Goal: Task Accomplishment & Management: Complete application form

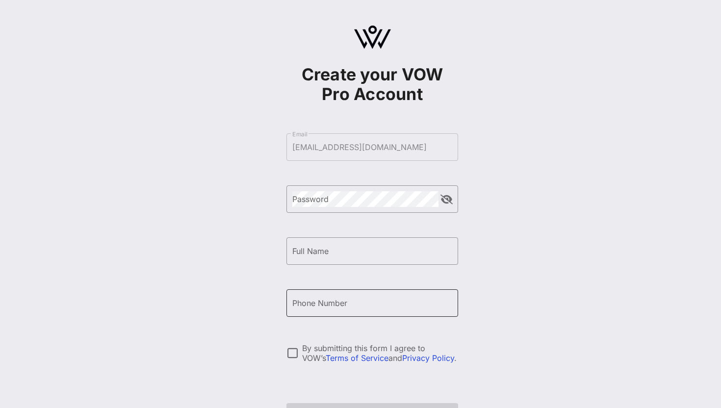
scroll to position [68, 0]
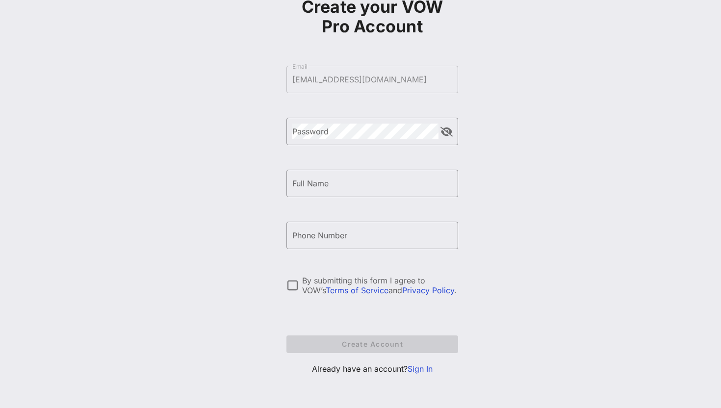
click at [419, 369] on link "Sign In" at bounding box center [419, 369] width 25 height 10
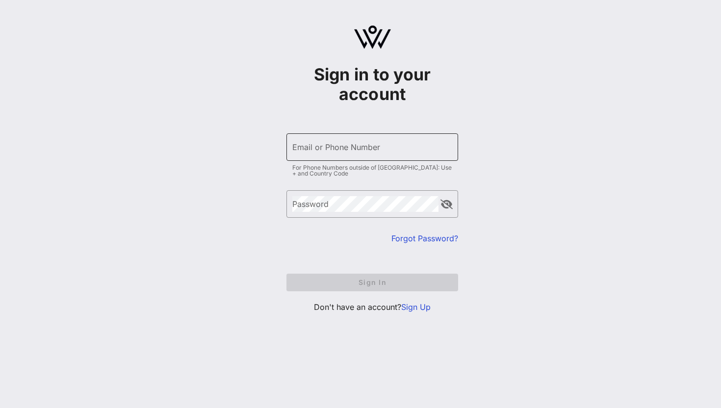
click at [327, 150] on input "Email or Phone Number" at bounding box center [372, 147] width 160 height 16
type input "[EMAIL_ADDRESS][DOMAIN_NAME]"
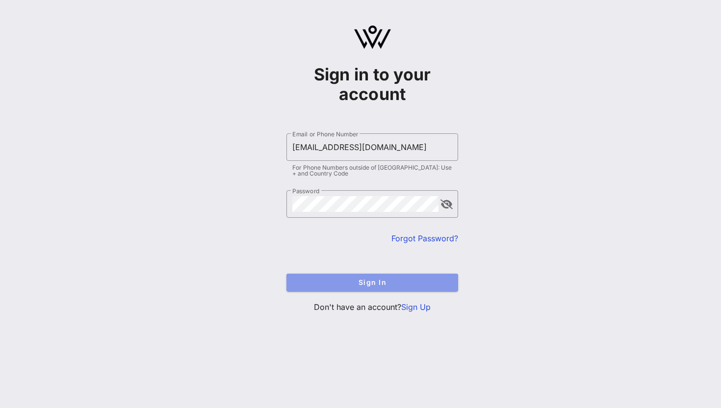
click at [353, 289] on button "Sign In" at bounding box center [372, 283] width 172 height 18
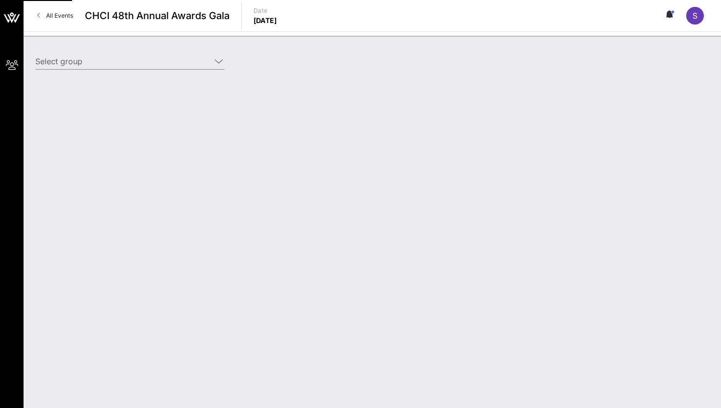
type input "ActBlue (ActBlue) [[PERSON_NAME], [EMAIL_ADDRESS][DOMAIN_NAME]]"
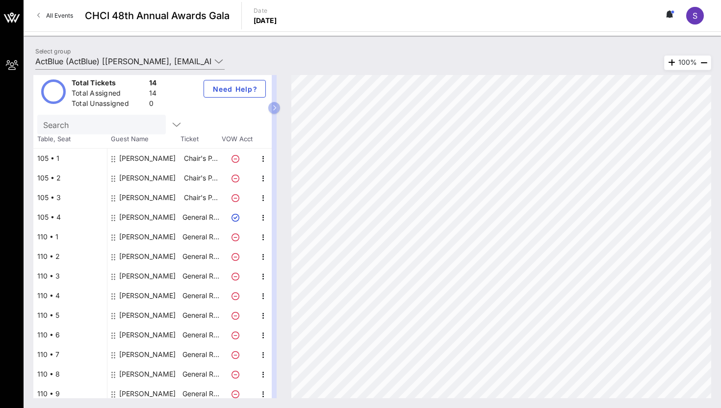
scroll to position [7, 0]
